Goal: Navigation & Orientation: Find specific page/section

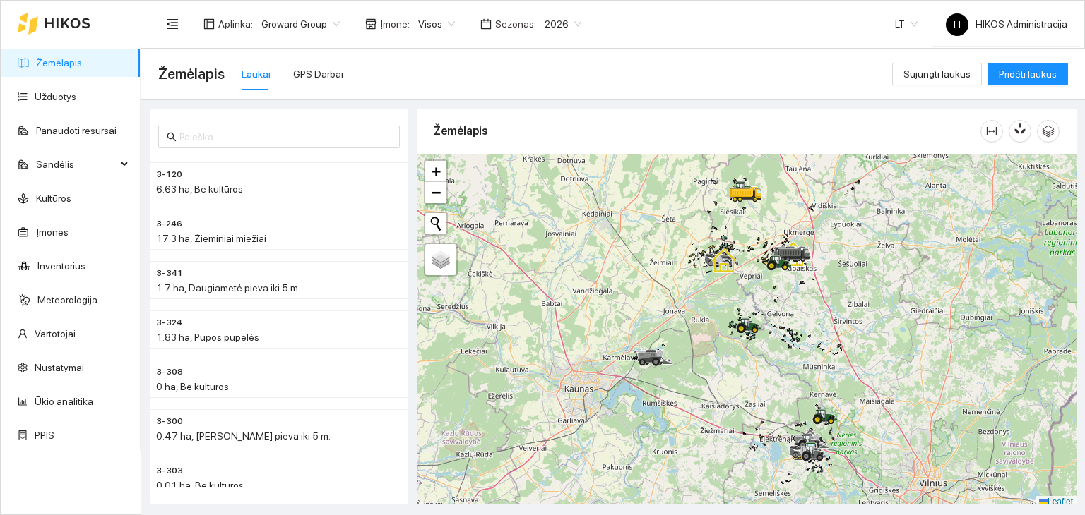
click at [271, 26] on span "Groward Group" at bounding box center [300, 23] width 78 height 21
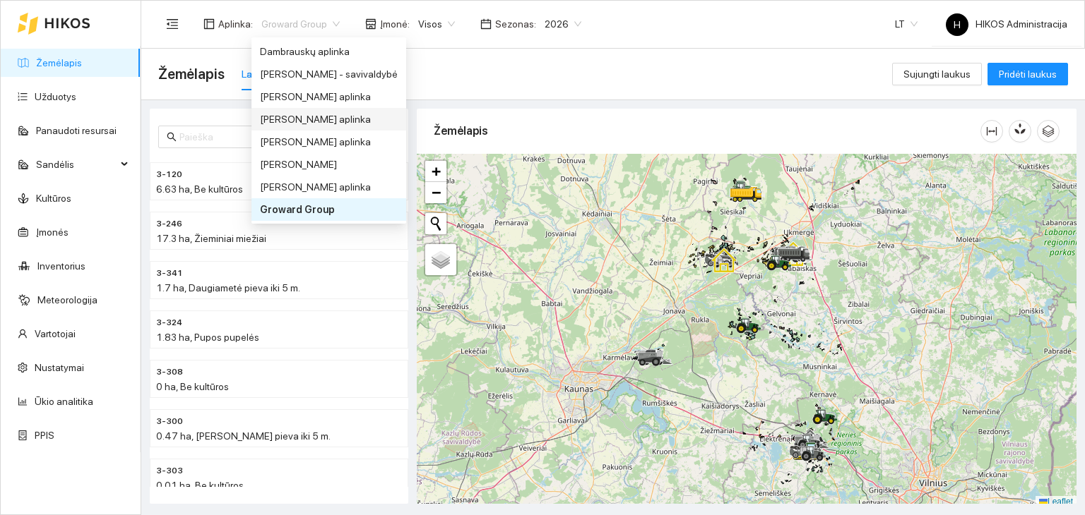
scroll to position [299, 0]
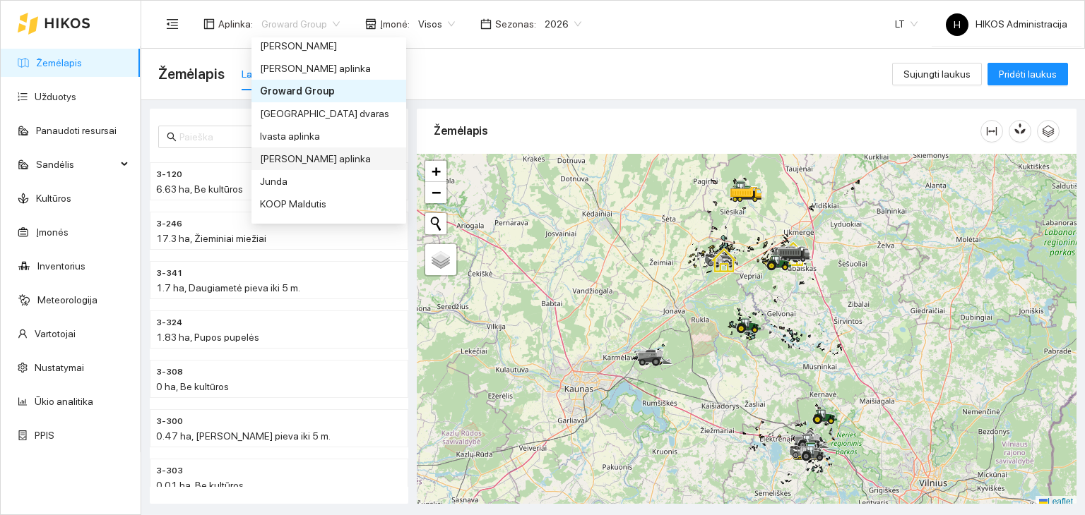
click at [318, 156] on div "[PERSON_NAME] aplinka" at bounding box center [329, 159] width 138 height 16
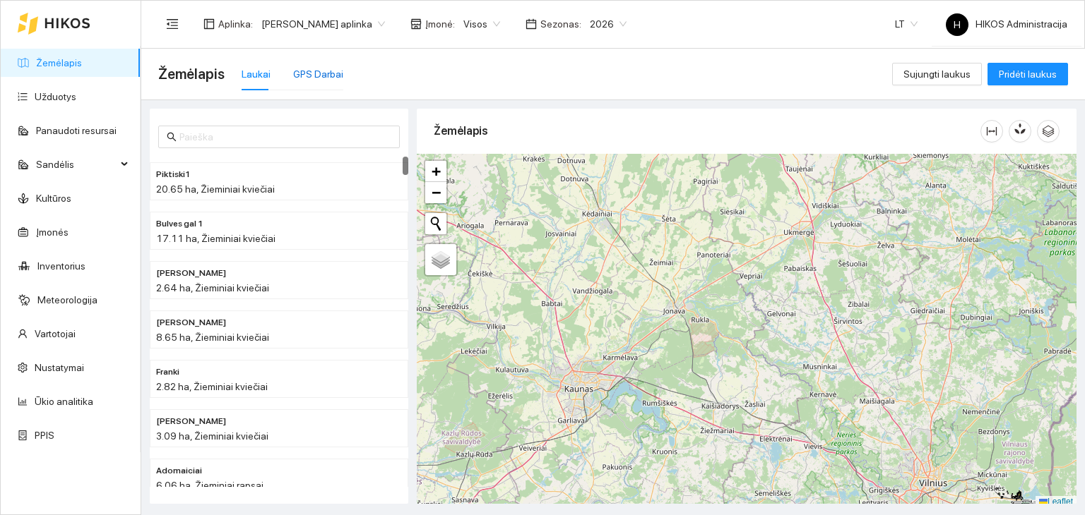
click at [298, 71] on div "GPS Darbai" at bounding box center [318, 74] width 50 height 16
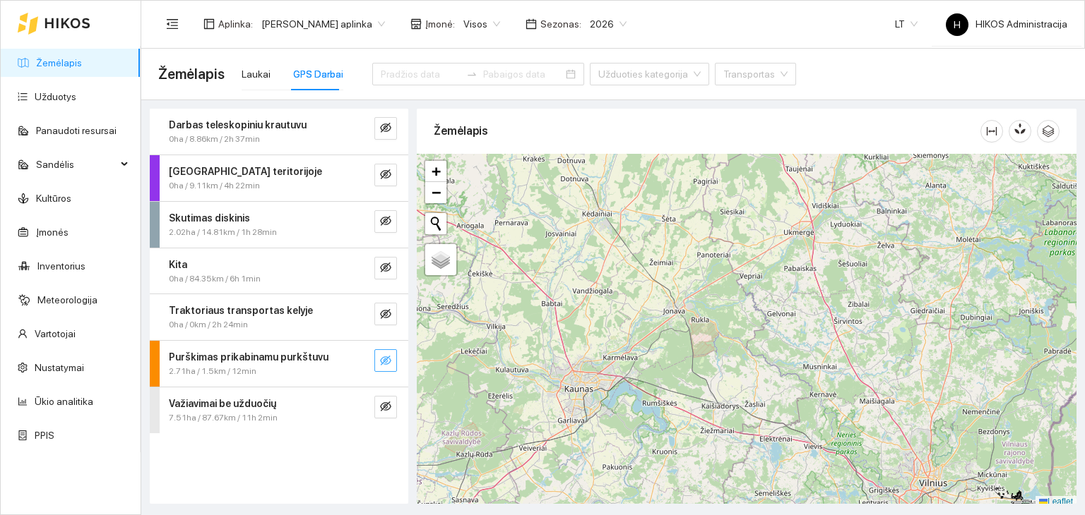
click at [383, 361] on icon "eye-invisible" at bounding box center [385, 361] width 11 height 10
click at [356, 356] on icon "search" at bounding box center [357, 360] width 11 height 11
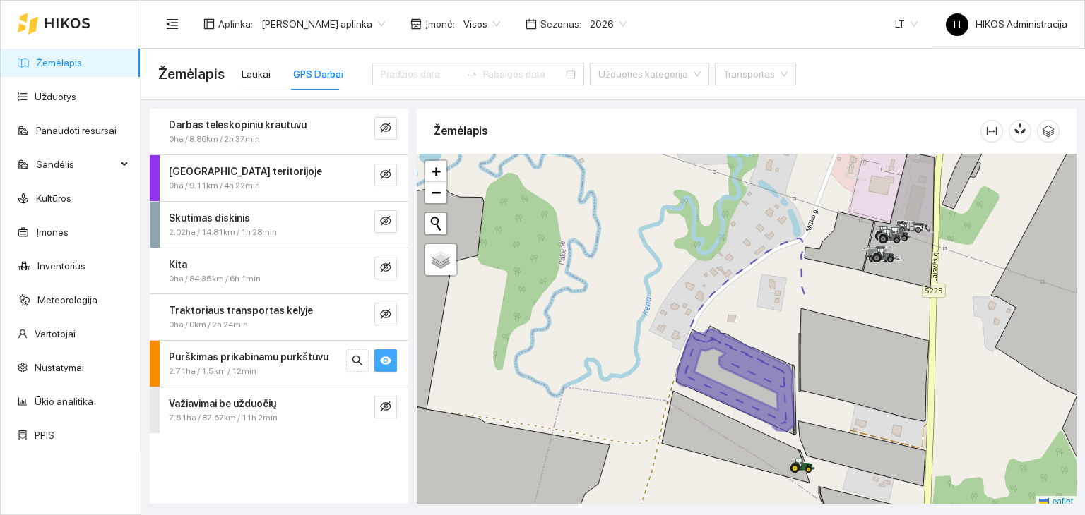
click at [383, 364] on icon "eye" at bounding box center [385, 360] width 11 height 11
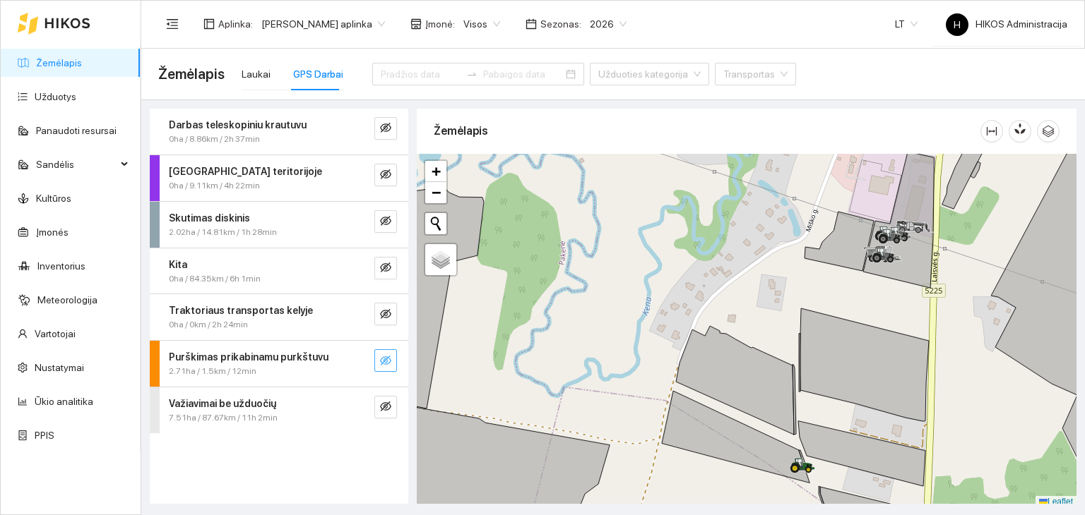
click at [383, 364] on icon "eye-invisible" at bounding box center [385, 360] width 11 height 11
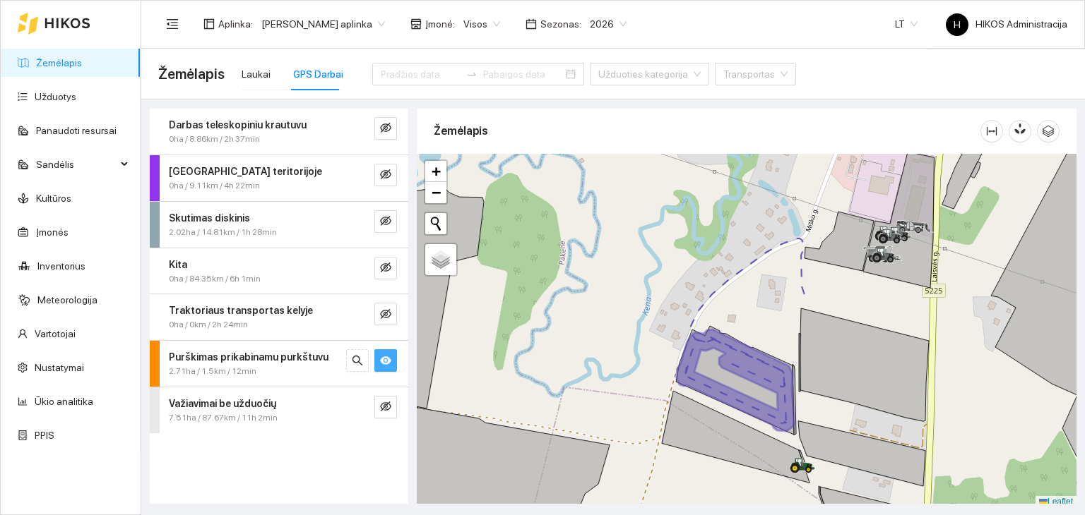
click at [383, 364] on icon "eye" at bounding box center [385, 360] width 11 height 11
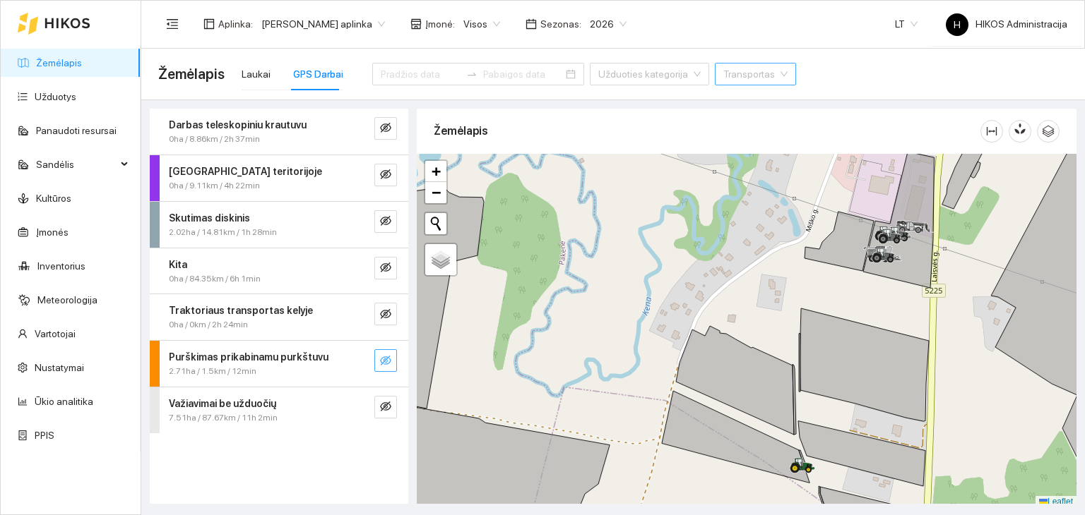
click at [723, 76] on input "search" at bounding box center [750, 74] width 54 height 21
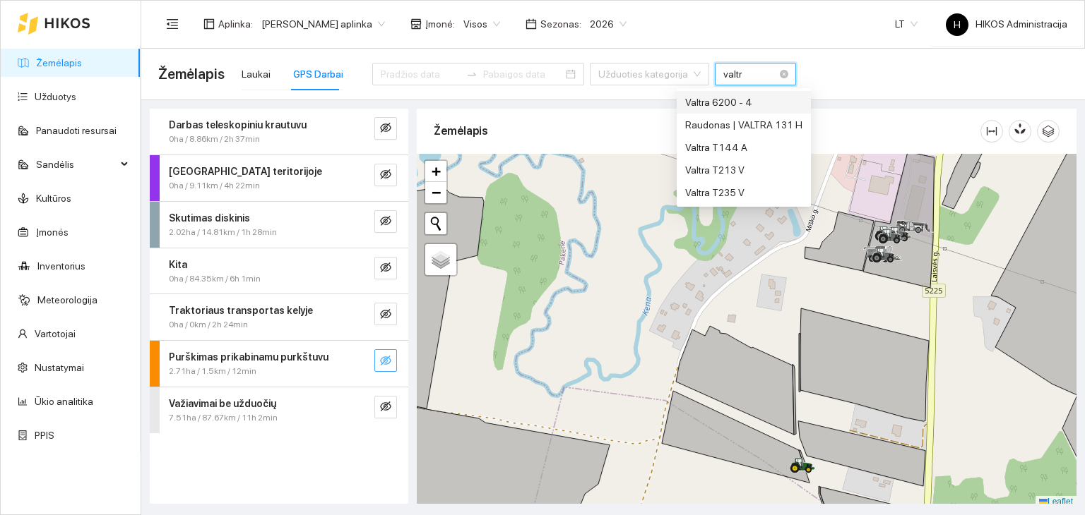
type input "valtra"
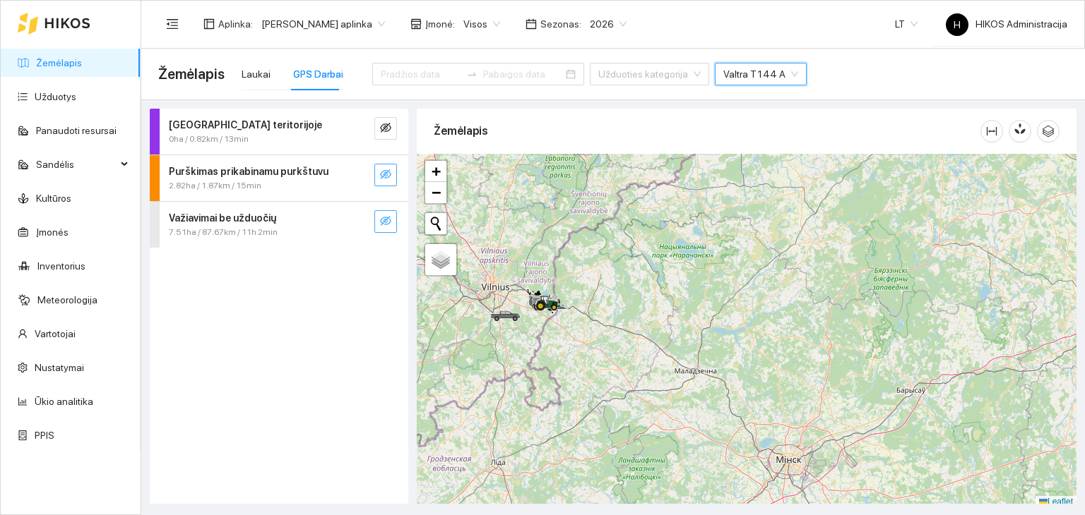
click at [387, 217] on icon "eye-invisible" at bounding box center [385, 221] width 11 height 10
click at [362, 221] on icon "search" at bounding box center [357, 220] width 11 height 11
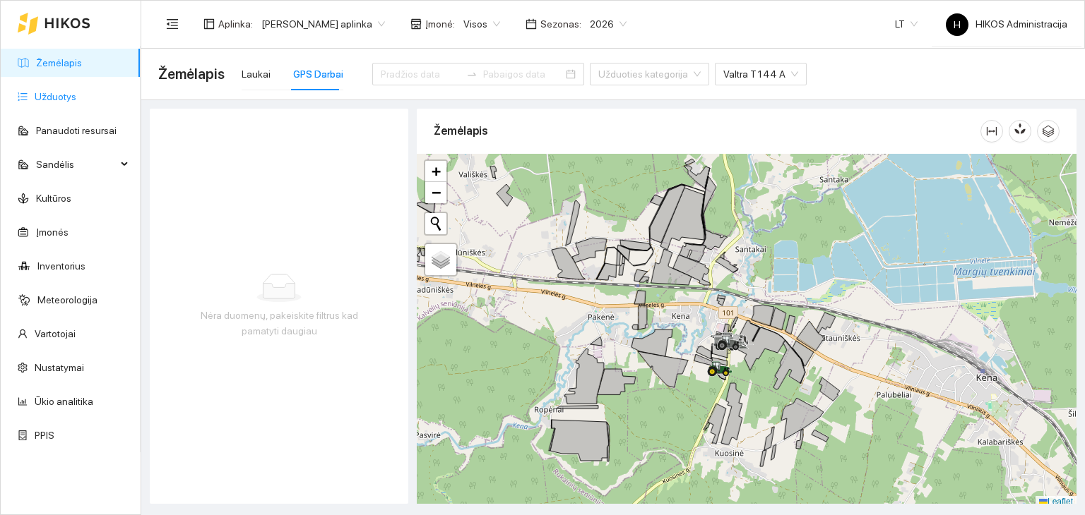
click at [67, 102] on link "Užduotys" at bounding box center [56, 96] width 42 height 11
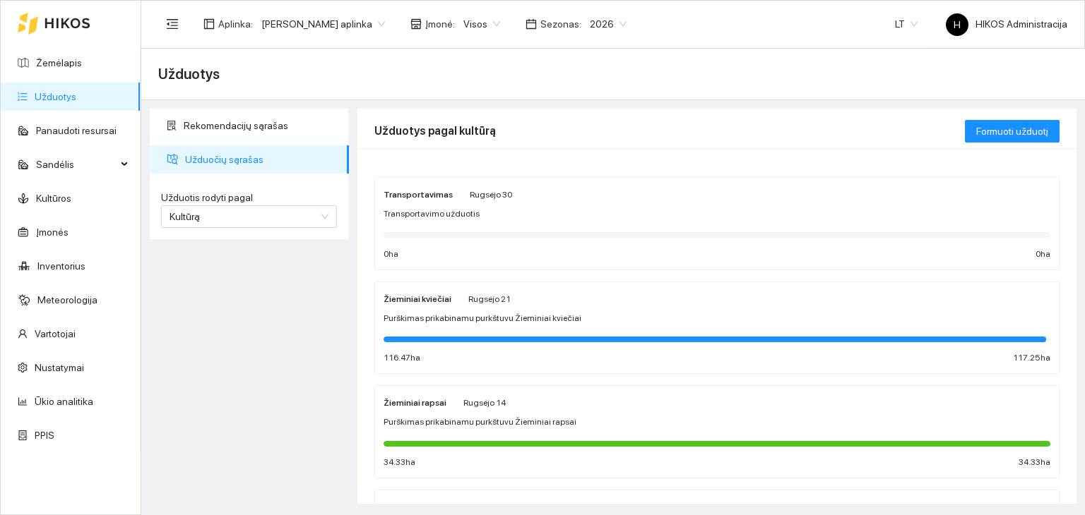
click at [511, 150] on div "Transportavimas Rugsėjo 30 Transportavimo užduotis 0 ha 0 ha Žieminiai kviečiai…" at bounding box center [716, 326] width 719 height 355
click at [510, 304] on div "Žieminiai kviečiai Rugsėjo 21" at bounding box center [716, 299] width 667 height 16
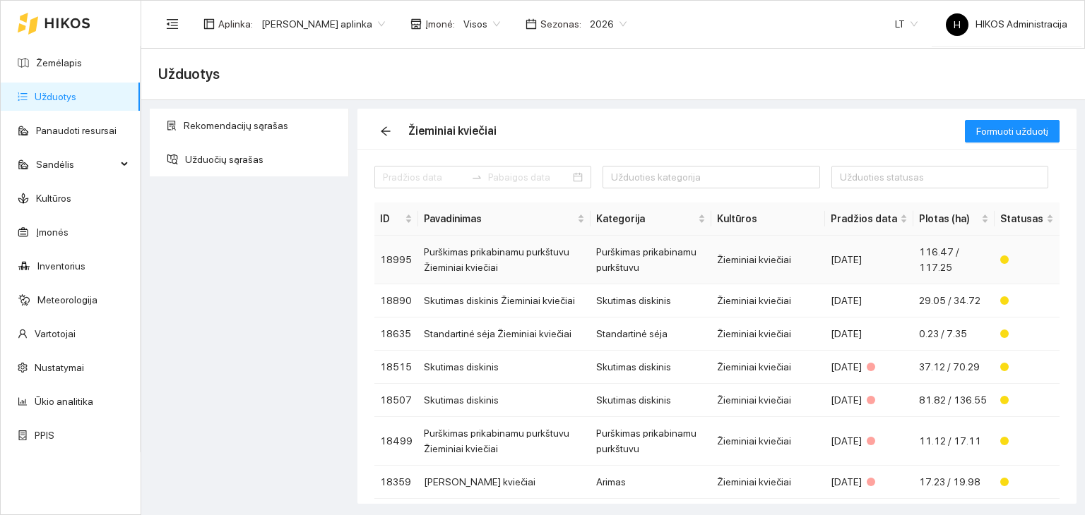
click at [523, 261] on td "Purškimas prikabinamu purkštuvu Žieminiai kviečiai" at bounding box center [504, 260] width 172 height 49
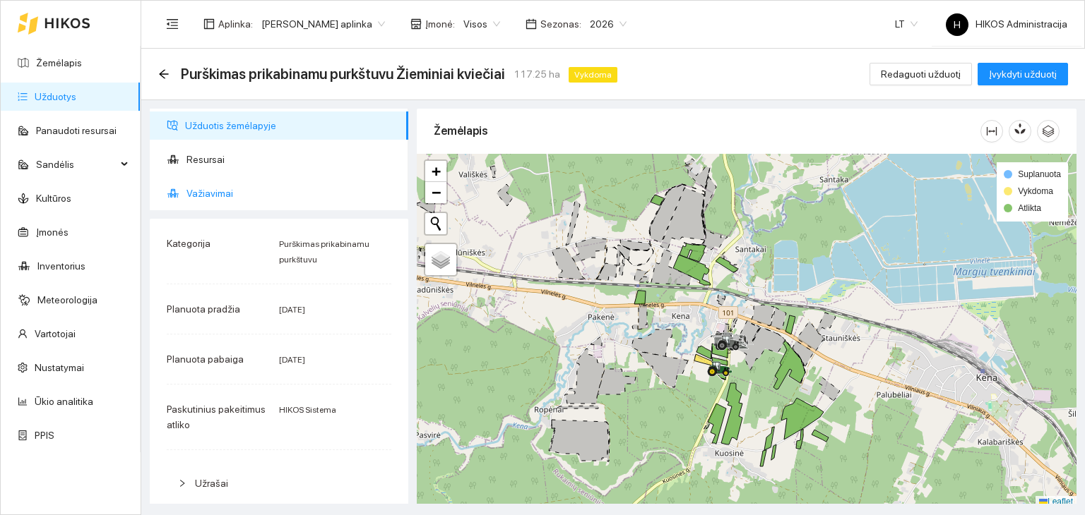
click at [239, 190] on span "Važiavimai" at bounding box center [291, 193] width 210 height 28
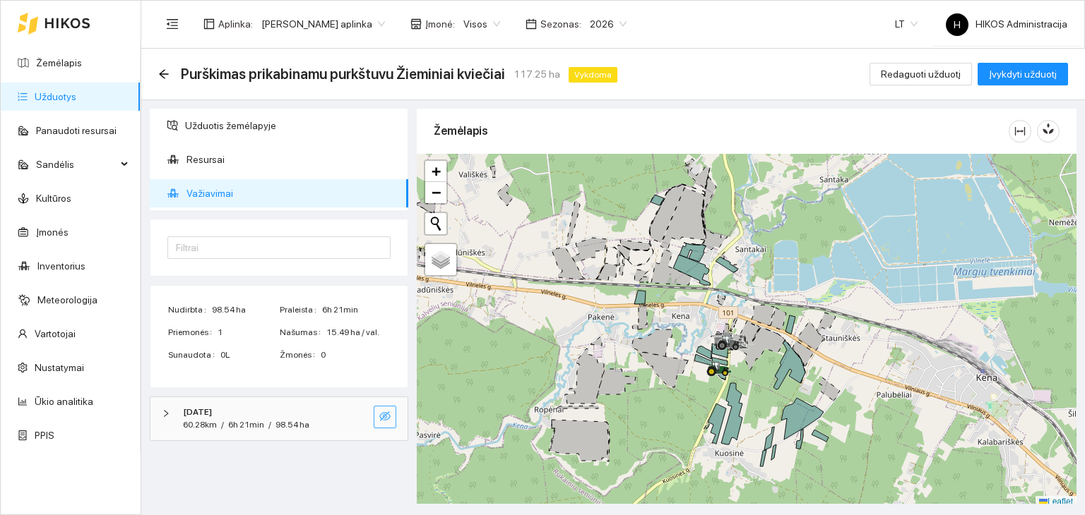
click at [395, 411] on button "button" at bounding box center [385, 417] width 23 height 23
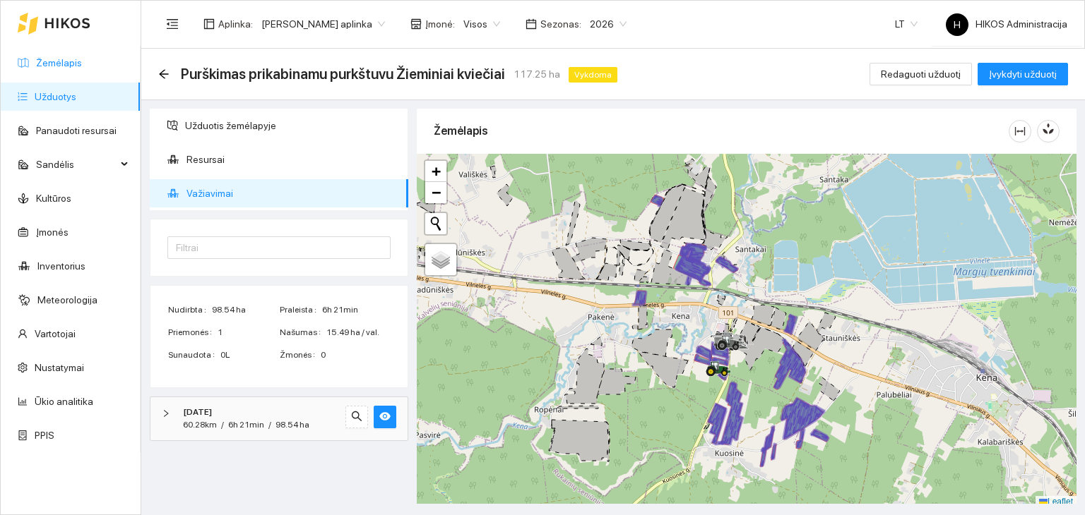
click at [82, 59] on link "Žemėlapis" at bounding box center [59, 62] width 46 height 11
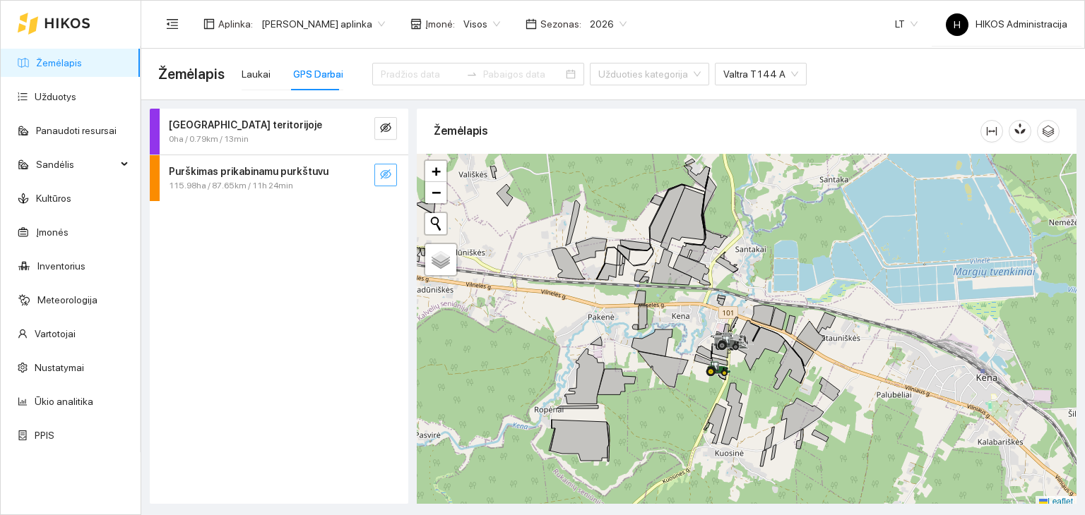
click at [381, 181] on button "button" at bounding box center [385, 175] width 23 height 23
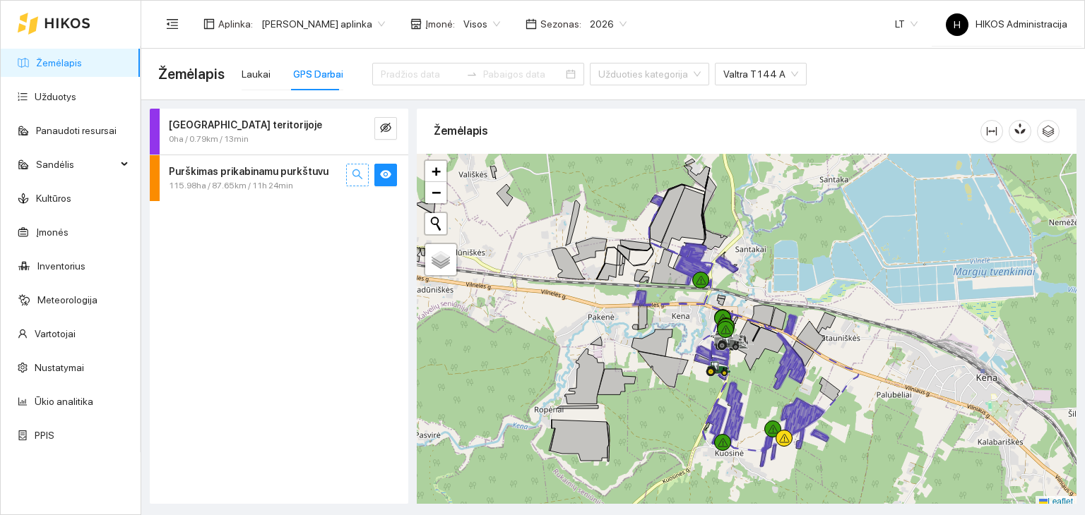
click at [352, 169] on icon "search" at bounding box center [357, 174] width 11 height 11
click at [353, 169] on icon "search" at bounding box center [357, 174] width 11 height 11
click at [76, 102] on link "Užduotys" at bounding box center [56, 96] width 42 height 11
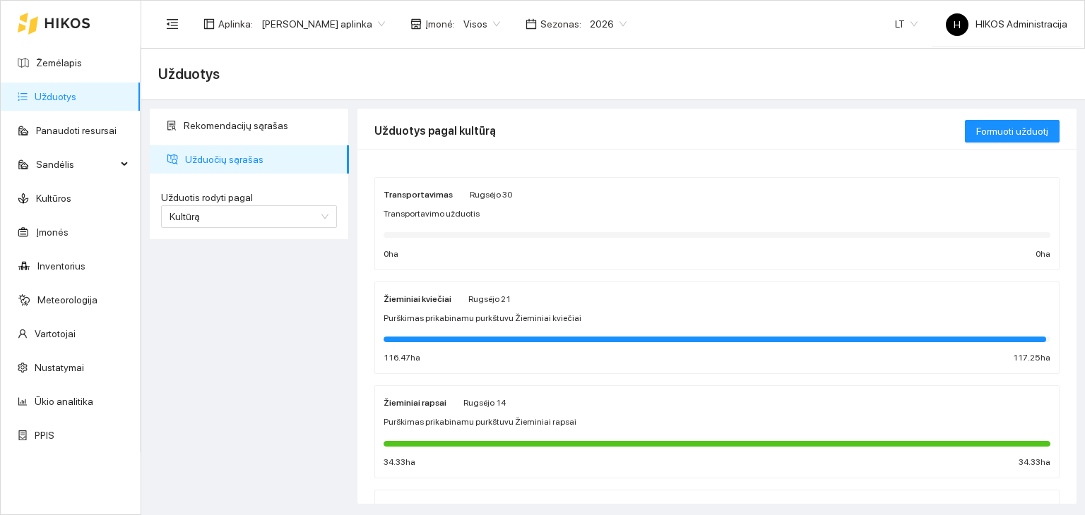
click at [438, 298] on strong "Žieminiai kviečiai" at bounding box center [417, 299] width 68 height 10
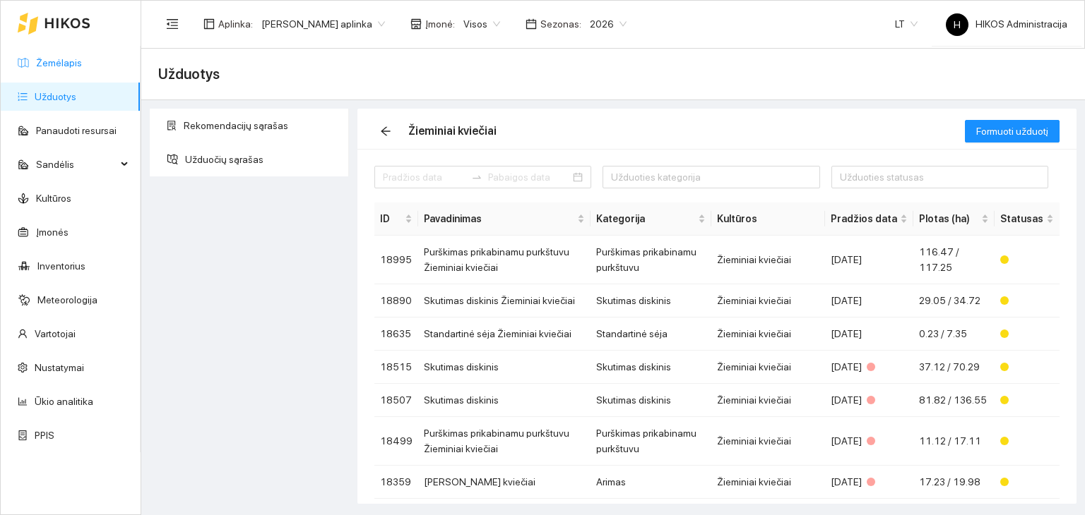
click at [82, 66] on link "Žemėlapis" at bounding box center [59, 62] width 46 height 11
